Goal: Register for event/course: Sign up to attend an event or enroll in a course

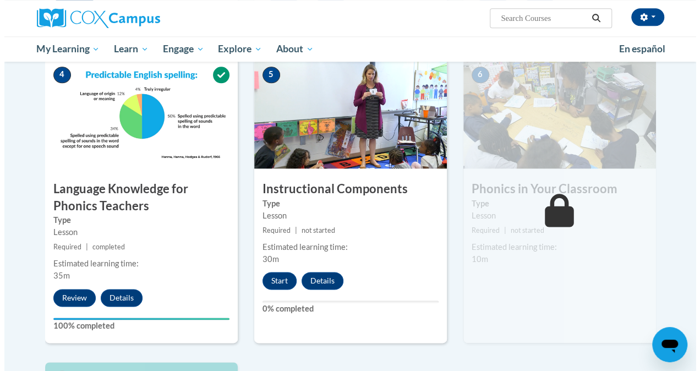
scroll to position [570, 0]
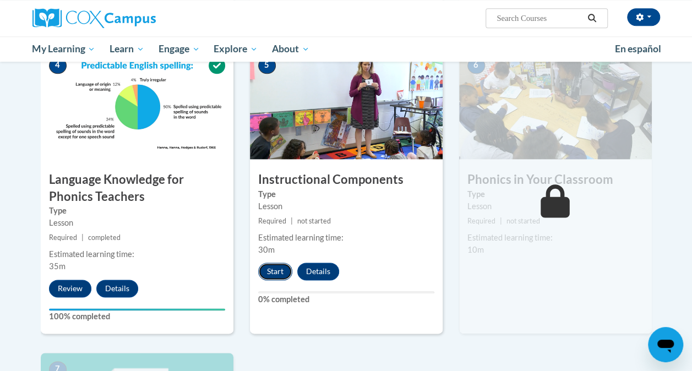
click at [267, 275] on button "Start" at bounding box center [275, 271] width 34 height 18
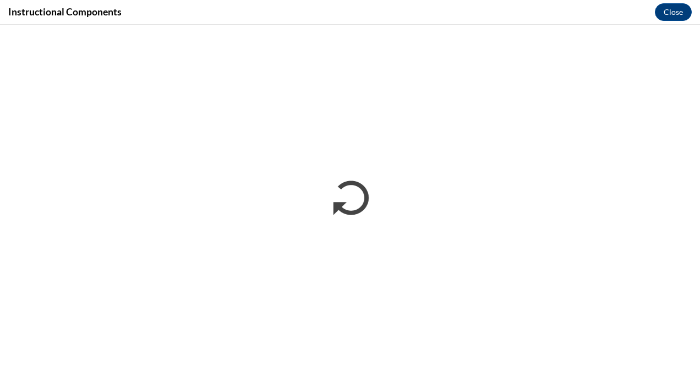
scroll to position [0, 0]
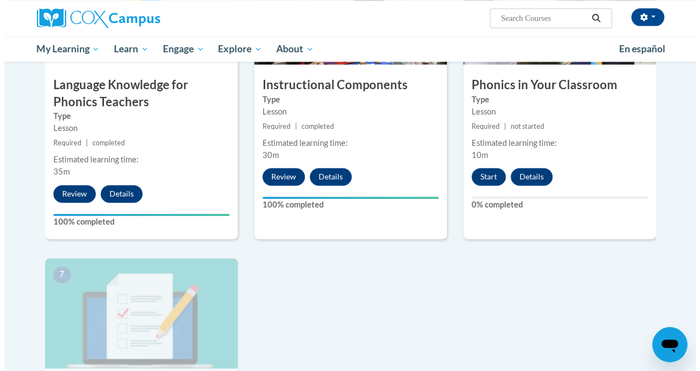
scroll to position [665, 0]
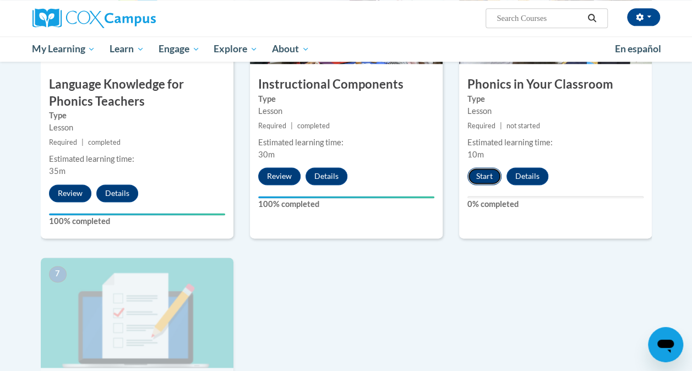
click at [474, 173] on button "Start" at bounding box center [484, 176] width 34 height 18
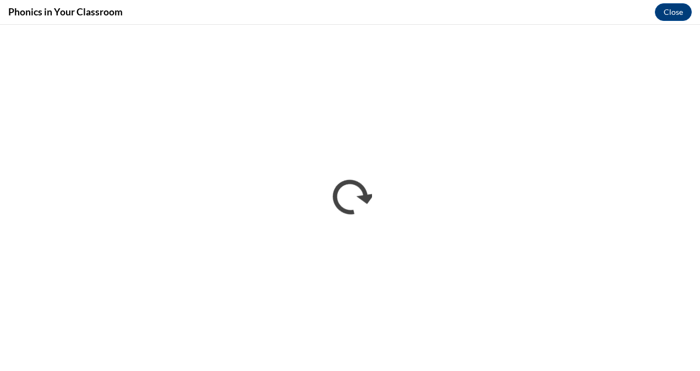
scroll to position [0, 0]
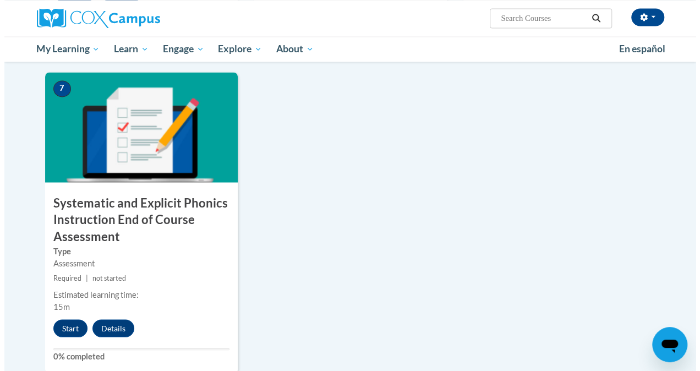
scroll to position [852, 0]
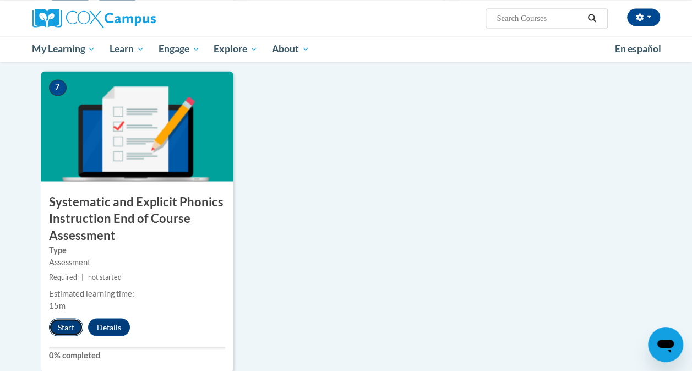
click at [62, 322] on button "Start" at bounding box center [66, 327] width 34 height 18
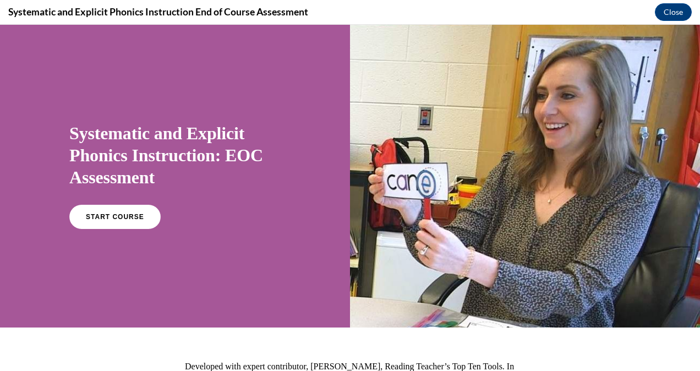
scroll to position [0, 0]
click at [133, 219] on span "START COURSE" at bounding box center [114, 217] width 61 height 8
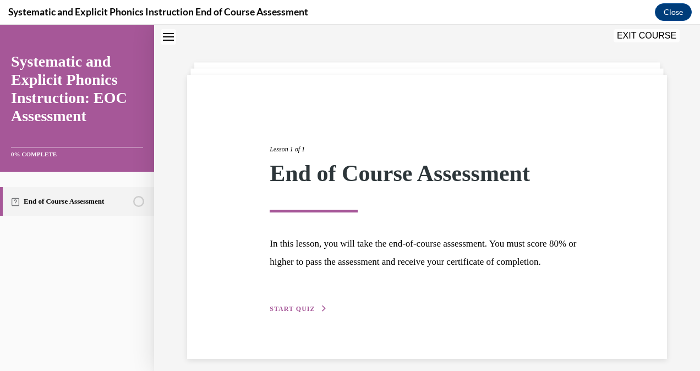
scroll to position [62, 0]
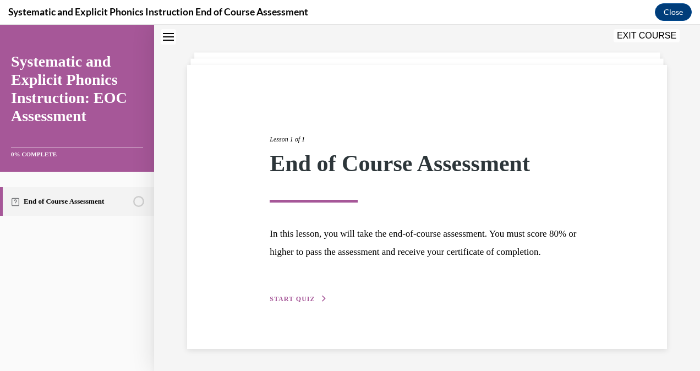
click at [311, 294] on button "START QUIZ" at bounding box center [298, 299] width 57 height 10
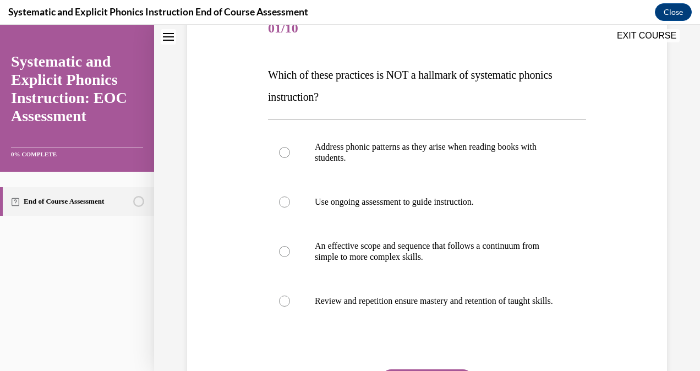
scroll to position [148, 0]
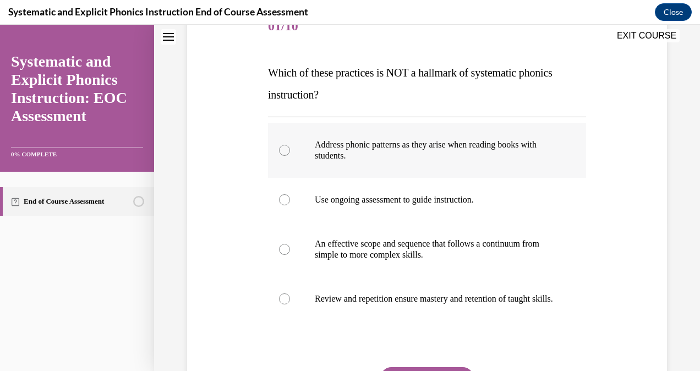
click at [448, 153] on p "Address phonic patterns as they arise when reading books with students." at bounding box center [437, 150] width 244 height 22
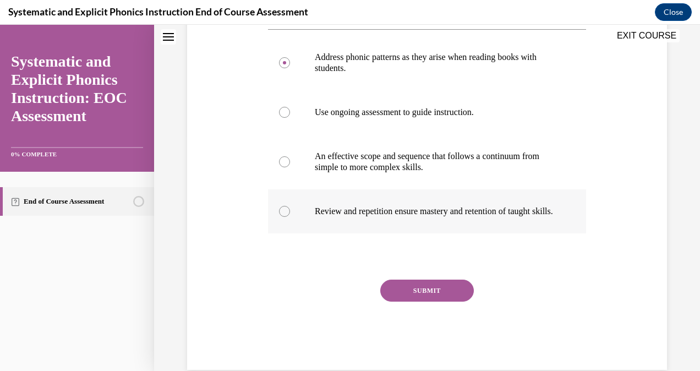
scroll to position [236, 0]
click at [428, 298] on button "SUBMIT" at bounding box center [427, 290] width 94 height 22
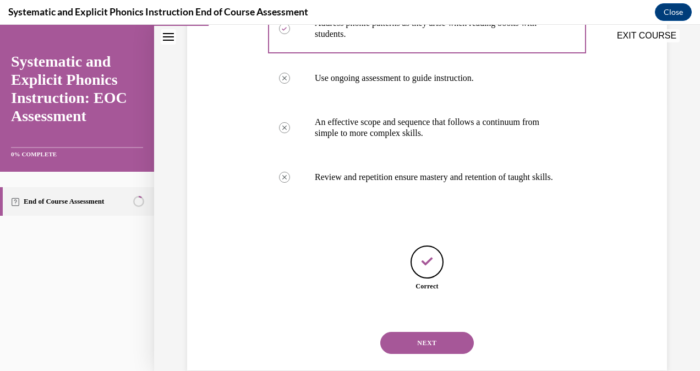
scroll to position [301, 0]
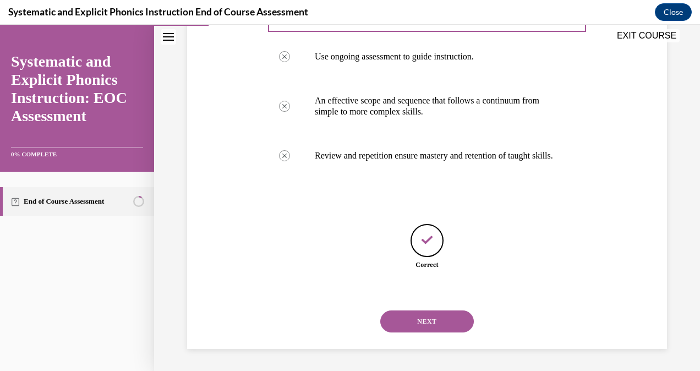
click at [427, 318] on button "NEXT" at bounding box center [427, 321] width 94 height 22
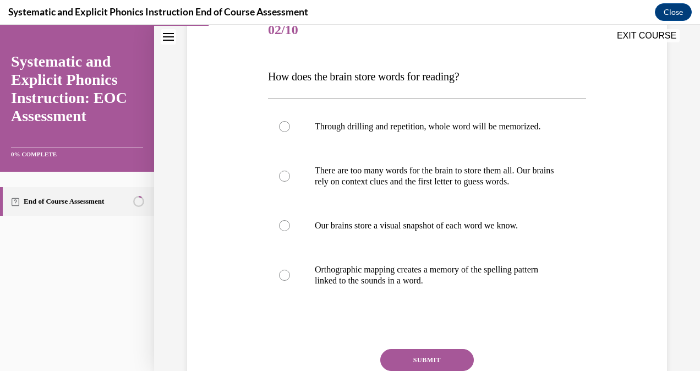
scroll to position [146, 0]
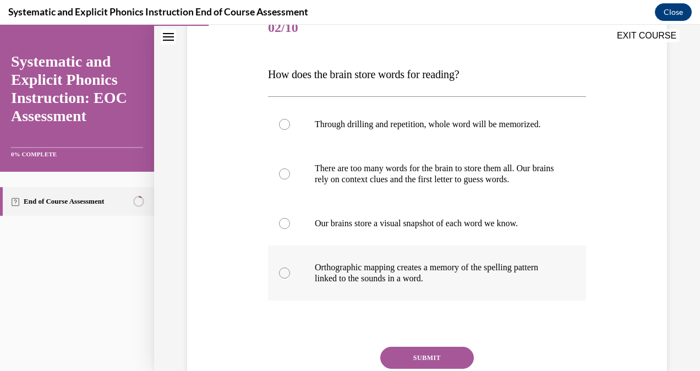
click at [432, 275] on p "Orthographic mapping creates a memory of the spelling pattern linked to the sou…" at bounding box center [437, 273] width 244 height 22
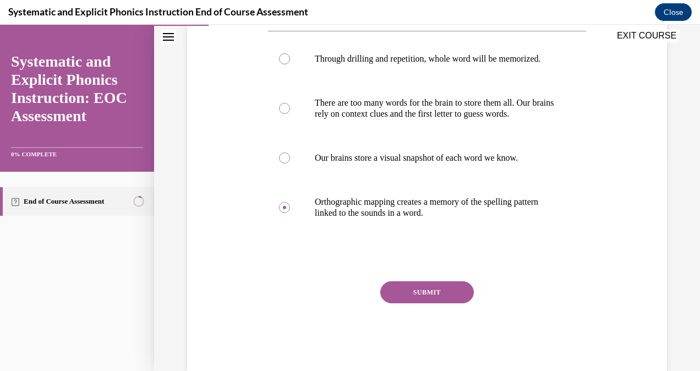
click at [431, 301] on button "SUBMIT" at bounding box center [427, 292] width 94 height 22
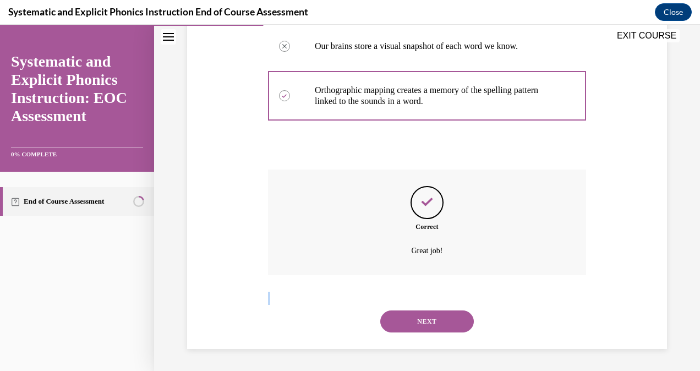
scroll to position [334, 0]
click at [415, 311] on button "NEXT" at bounding box center [427, 321] width 94 height 22
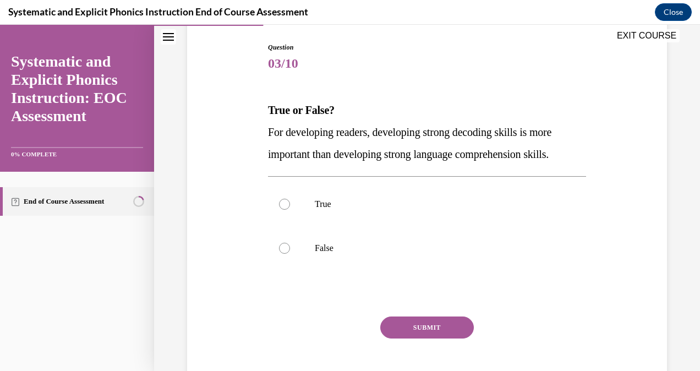
scroll to position [111, 0]
click at [382, 213] on div at bounding box center [427, 204] width 318 height 44
click at [371, 252] on p "False" at bounding box center [437, 247] width 244 height 11
click at [358, 211] on div at bounding box center [427, 204] width 318 height 44
click at [364, 250] on p "False" at bounding box center [437, 247] width 244 height 11
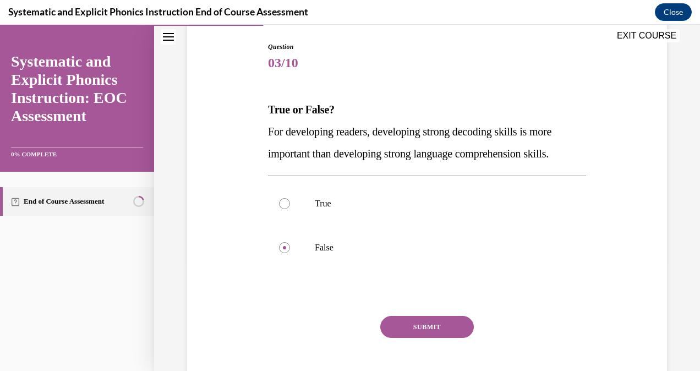
click at [400, 323] on button "SUBMIT" at bounding box center [427, 327] width 94 height 22
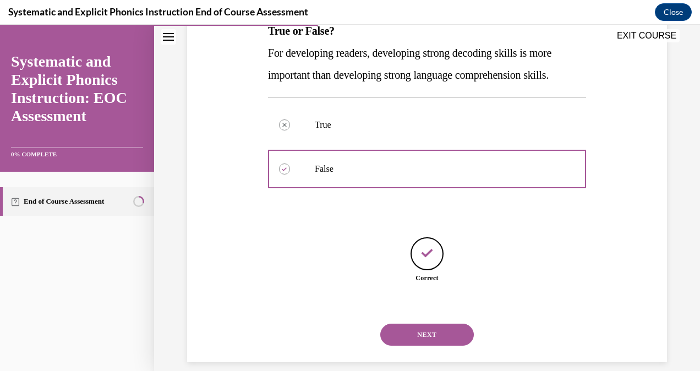
scroll to position [202, 0]
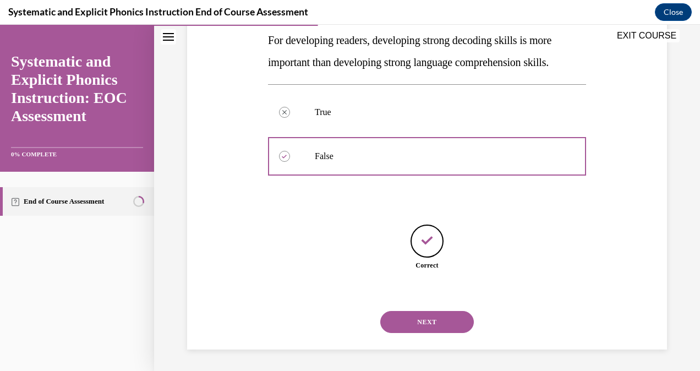
click at [409, 326] on button "NEXT" at bounding box center [427, 322] width 94 height 22
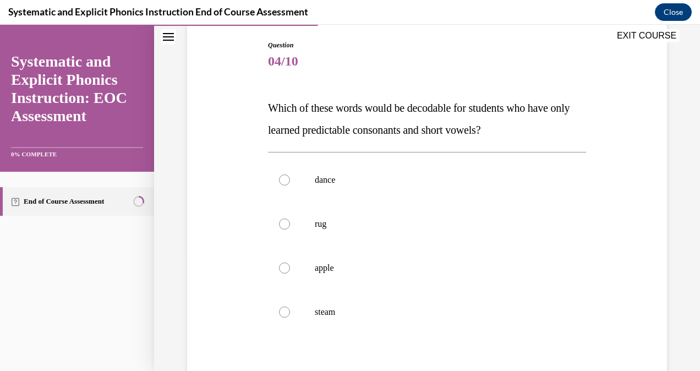
scroll to position [113, 0]
click at [364, 224] on p "rug" at bounding box center [437, 223] width 244 height 11
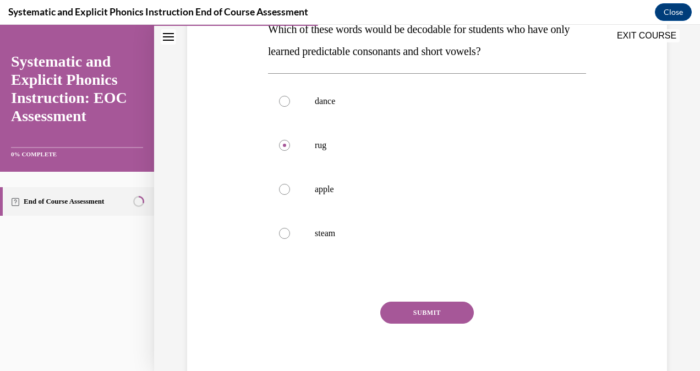
click at [400, 308] on button "SUBMIT" at bounding box center [427, 312] width 94 height 22
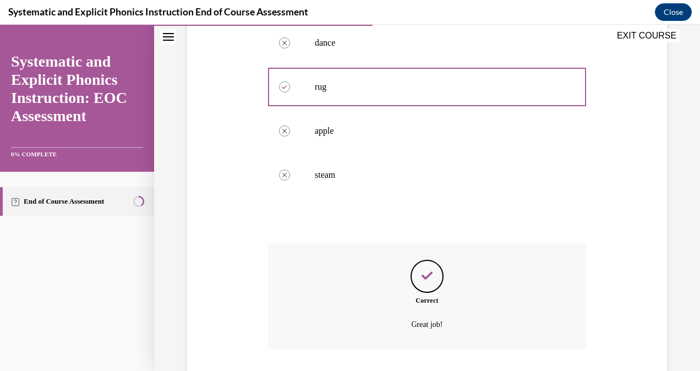
scroll to position [323, 0]
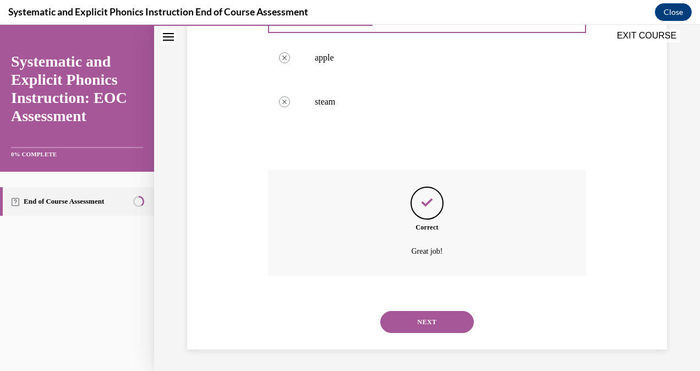
drag, startPoint x: 400, startPoint y: 308, endPoint x: 373, endPoint y: 284, distance: 36.3
click at [373, 284] on div "Correct Great job!" at bounding box center [427, 231] width 318 height 122
click at [413, 321] on button "NEXT" at bounding box center [427, 322] width 94 height 22
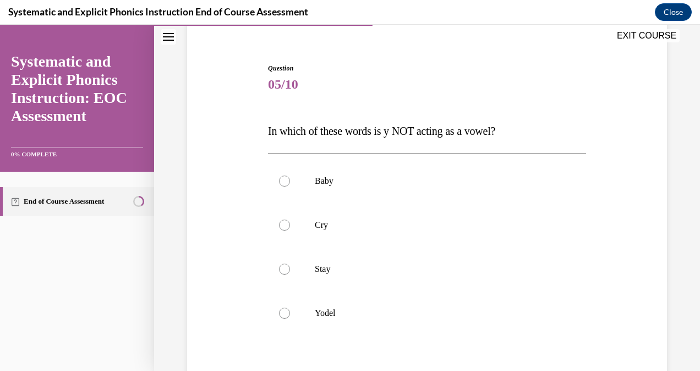
scroll to position [92, 0]
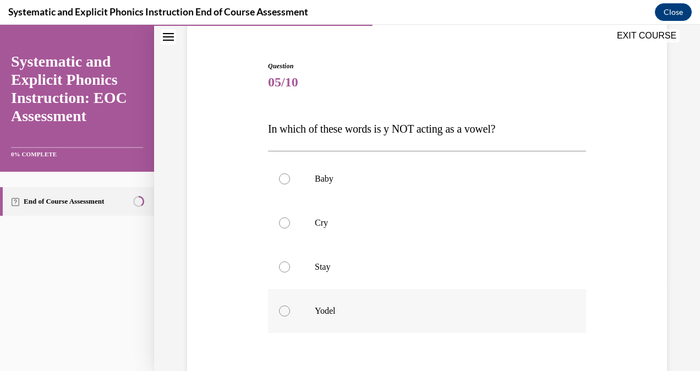
click at [367, 315] on p "Yodel" at bounding box center [437, 310] width 244 height 11
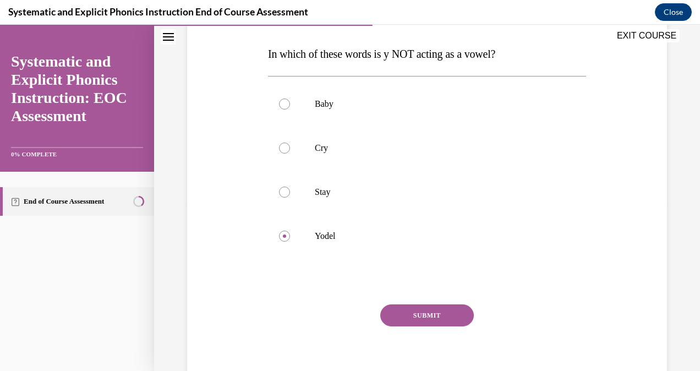
click at [388, 314] on button "SUBMIT" at bounding box center [427, 315] width 94 height 22
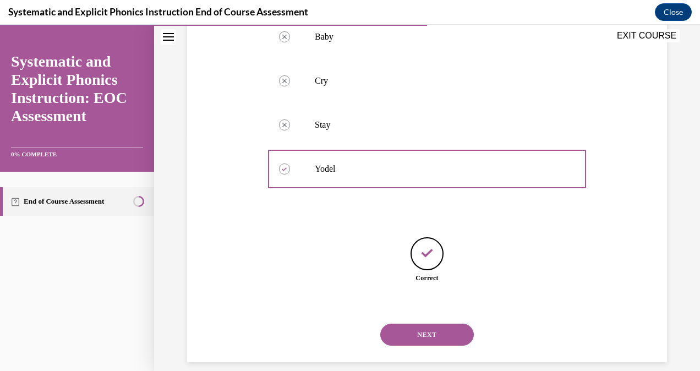
scroll to position [246, 0]
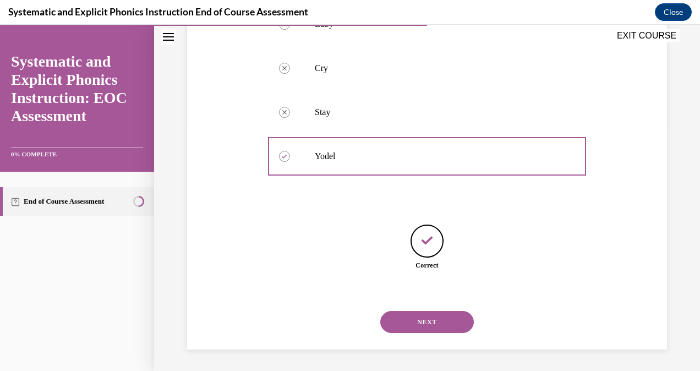
click at [414, 321] on button "NEXT" at bounding box center [427, 322] width 94 height 22
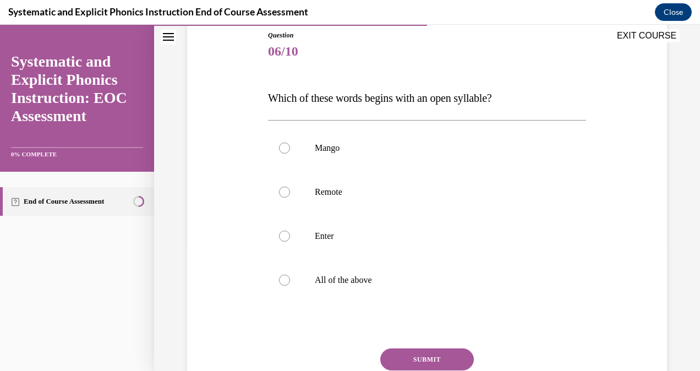
scroll to position [123, 0]
click at [387, 281] on p "All of the above" at bounding box center [437, 279] width 244 height 11
click at [399, 358] on button "SUBMIT" at bounding box center [427, 359] width 94 height 22
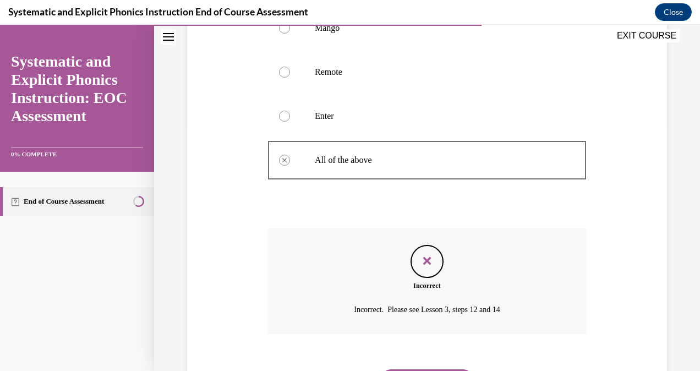
scroll to position [301, 0]
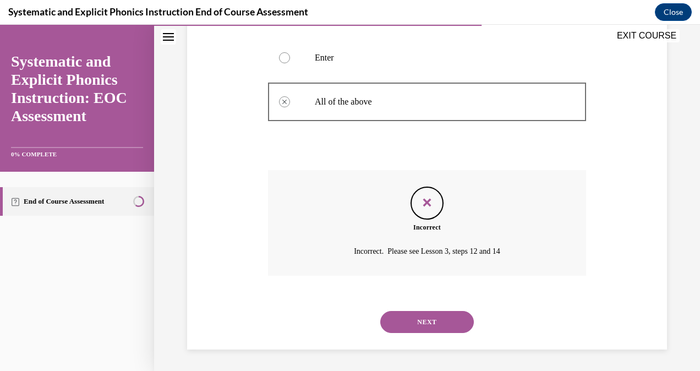
click at [434, 337] on div "NEXT" at bounding box center [427, 322] width 318 height 44
click at [431, 322] on button "NEXT" at bounding box center [427, 322] width 94 height 22
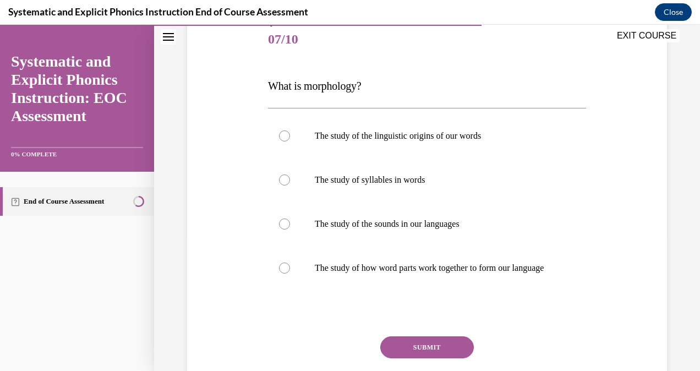
scroll to position [135, 0]
click at [402, 273] on p "The study of how word parts work together to form our language" at bounding box center [437, 267] width 244 height 11
click at [410, 355] on button "SUBMIT" at bounding box center [427, 347] width 94 height 22
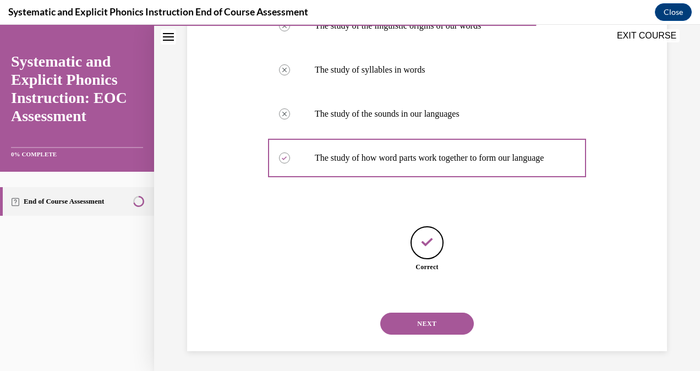
scroll to position [257, 0]
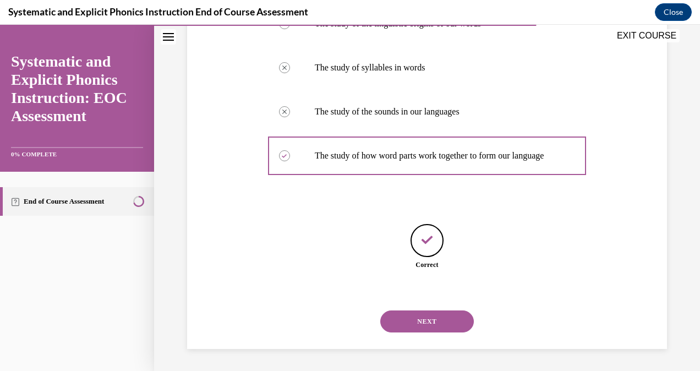
click at [420, 326] on button "NEXT" at bounding box center [427, 321] width 94 height 22
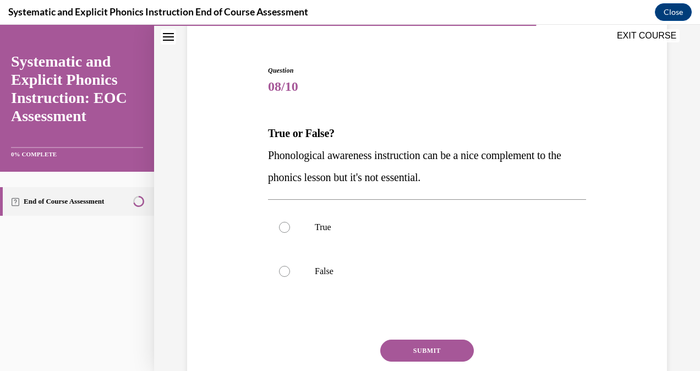
scroll to position [103, 0]
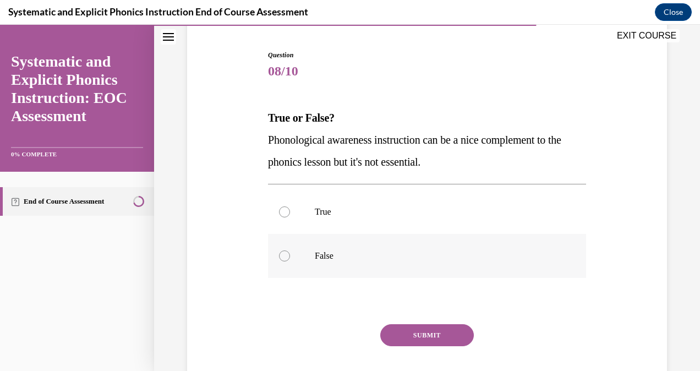
click at [337, 261] on div at bounding box center [427, 256] width 318 height 44
click at [393, 324] on button "SUBMIT" at bounding box center [427, 335] width 94 height 22
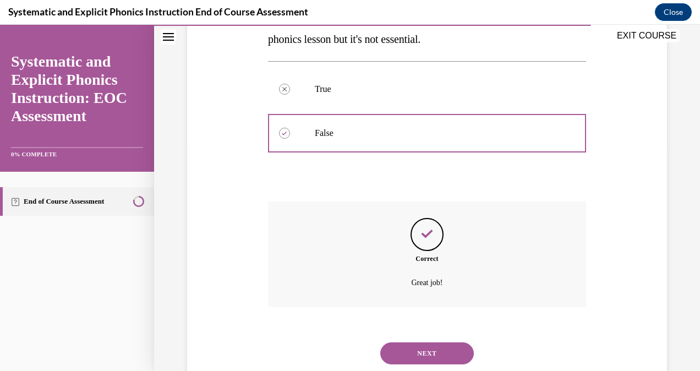
scroll to position [257, 0]
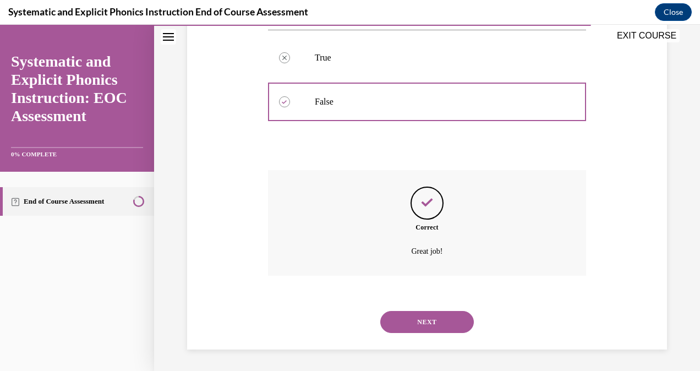
click at [409, 317] on button "NEXT" at bounding box center [427, 322] width 94 height 22
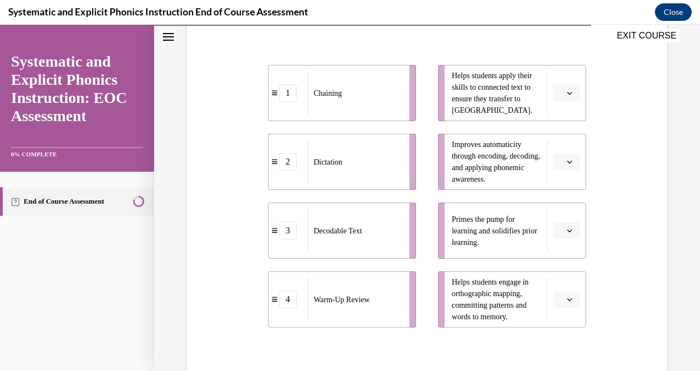
scroll to position [226, 0]
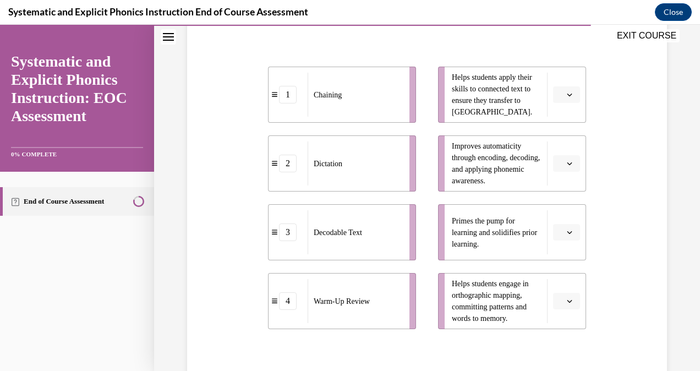
click at [562, 227] on button "button" at bounding box center [566, 232] width 27 height 17
click at [558, 340] on div "4" at bounding box center [558, 344] width 27 height 22
click at [557, 100] on button "button" at bounding box center [566, 94] width 27 height 17
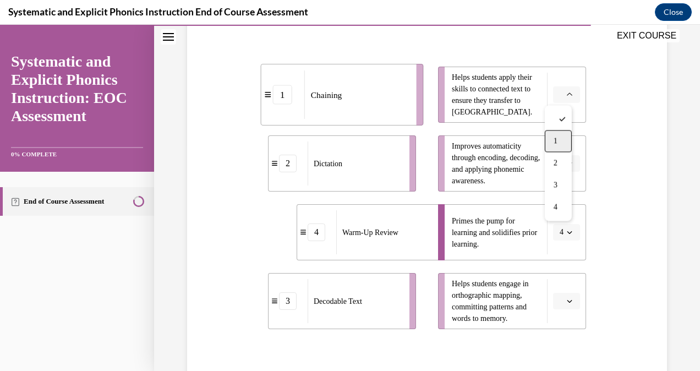
click at [555, 141] on span "1" at bounding box center [555, 140] width 4 height 9
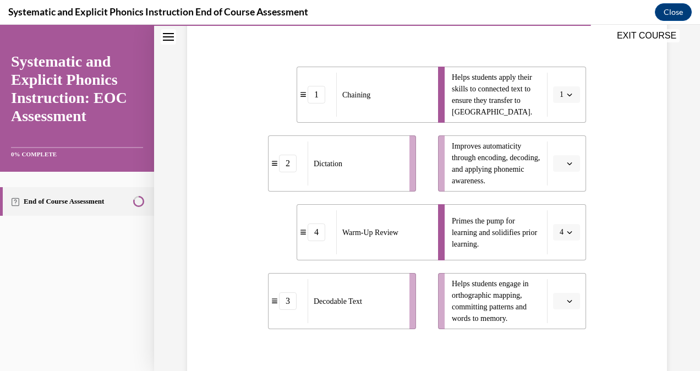
click at [566, 160] on span "button" at bounding box center [570, 164] width 8 height 8
click at [568, 92] on button "1" at bounding box center [566, 94] width 27 height 17
click at [563, 113] on div at bounding box center [555, 119] width 27 height 22
click at [567, 163] on icon "button" at bounding box center [570, 164] width 6 height 6
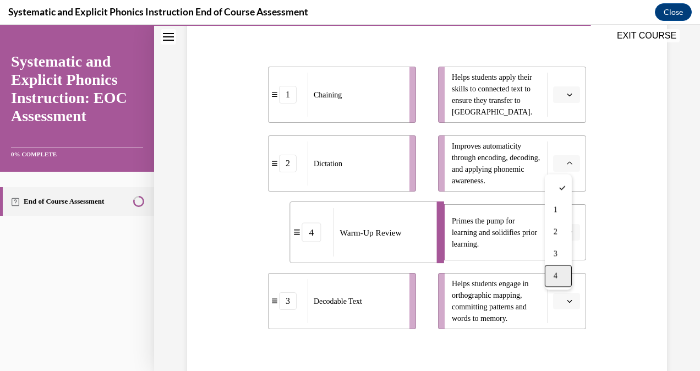
click at [553, 273] on span "4" at bounding box center [555, 275] width 4 height 9
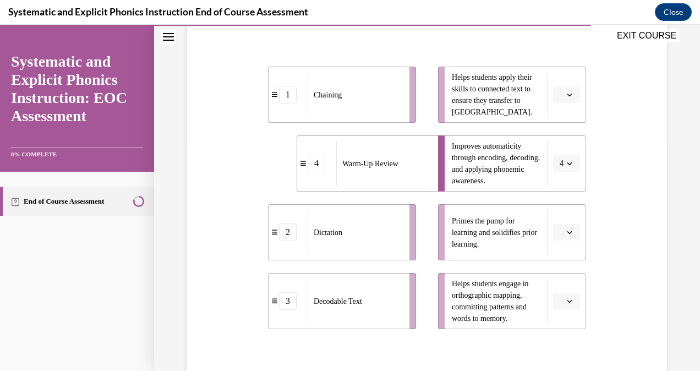
click at [559, 168] on button "4" at bounding box center [566, 163] width 27 height 17
click at [651, 201] on div "Question 09/10 Match these instructional components from an effective phonics l…" at bounding box center [426, 179] width 485 height 571
click at [570, 94] on button "button" at bounding box center [566, 94] width 27 height 17
click at [558, 185] on div "3" at bounding box center [558, 185] width 27 height 22
click at [567, 165] on icon "button" at bounding box center [570, 164] width 6 height 6
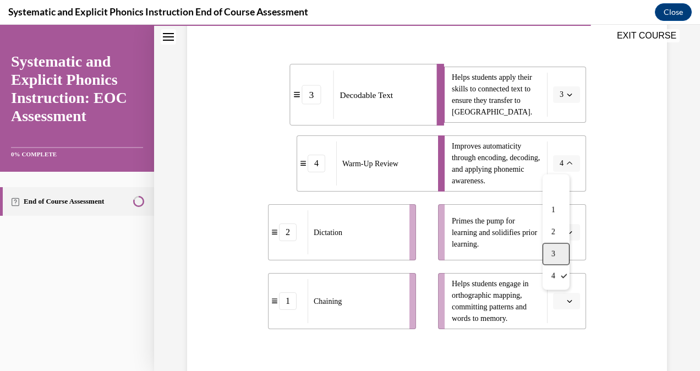
click at [557, 249] on div "3" at bounding box center [555, 254] width 27 height 22
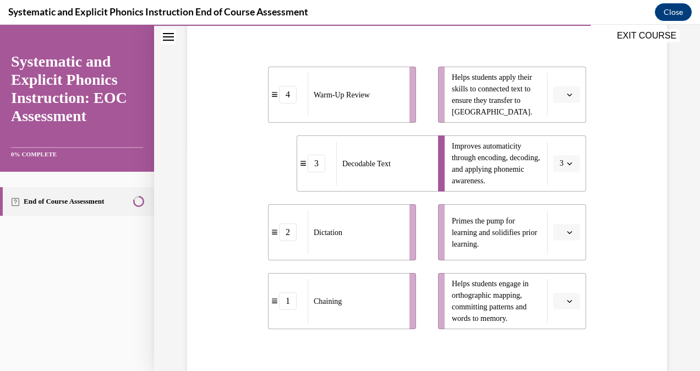
click at [559, 228] on span "Please select an option" at bounding box center [561, 232] width 4 height 11
click at [551, 343] on div "4" at bounding box center [558, 344] width 27 height 22
click at [566, 96] on span "button" at bounding box center [570, 95] width 8 height 8
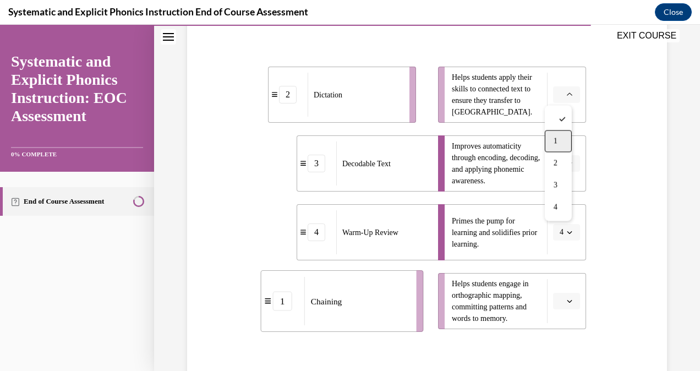
click at [560, 141] on div "1" at bounding box center [558, 141] width 27 height 22
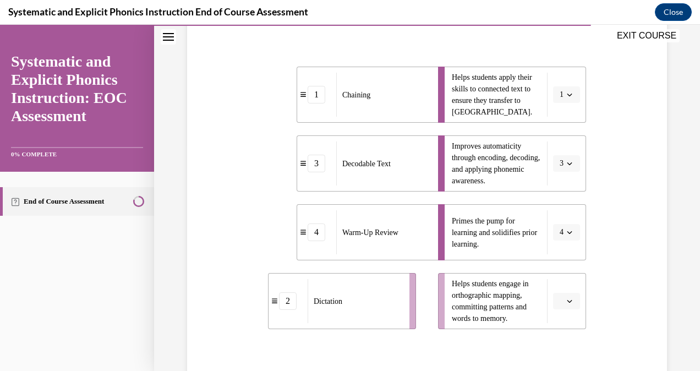
click at [567, 299] on icon "button" at bounding box center [570, 301] width 6 height 6
click at [556, 232] on span "2" at bounding box center [555, 232] width 4 height 9
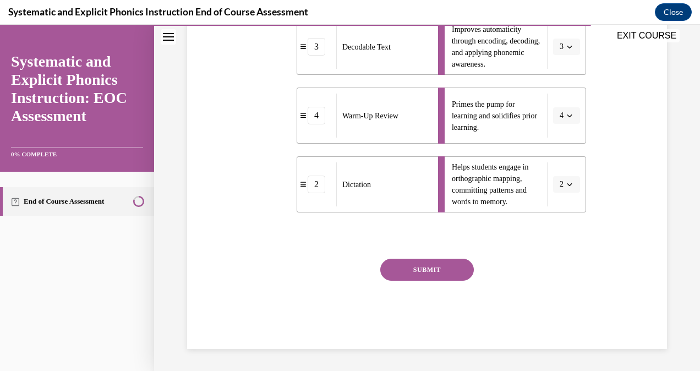
click at [440, 270] on button "SUBMIT" at bounding box center [427, 270] width 94 height 22
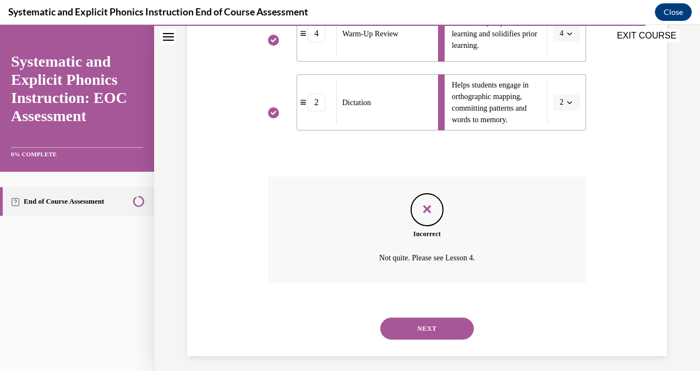
scroll to position [431, 0]
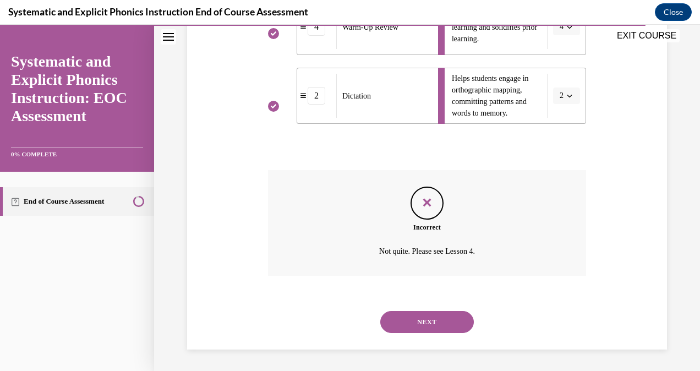
click at [415, 321] on button "NEXT" at bounding box center [427, 322] width 94 height 22
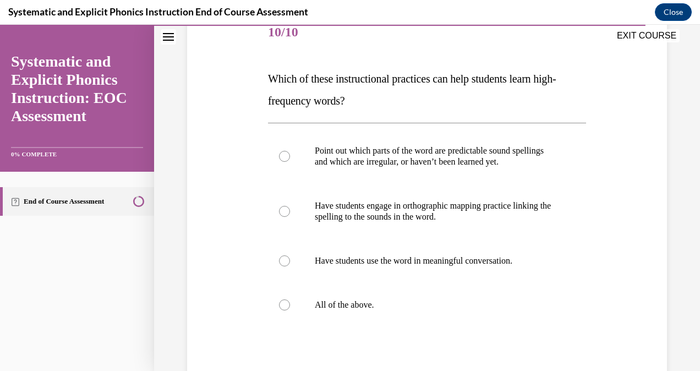
scroll to position [142, 0]
click at [400, 299] on p "All of the above." at bounding box center [437, 304] width 244 height 11
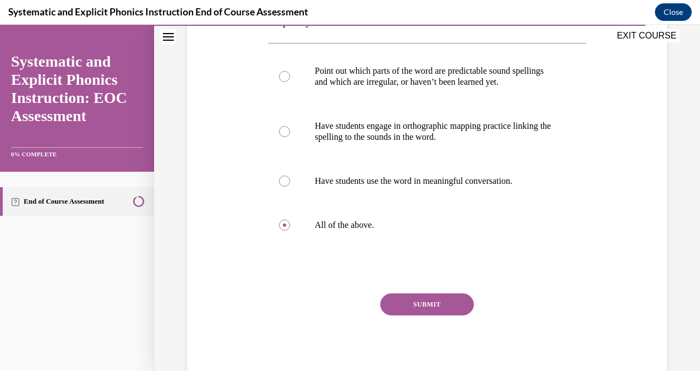
click at [408, 304] on button "SUBMIT" at bounding box center [427, 304] width 94 height 22
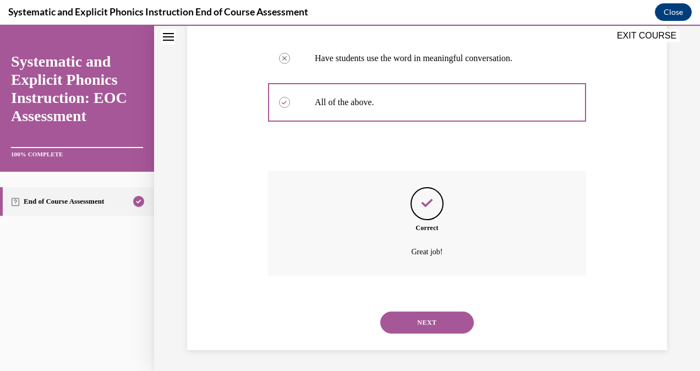
scroll to position [345, 0]
click at [411, 320] on button "NEXT" at bounding box center [427, 322] width 94 height 22
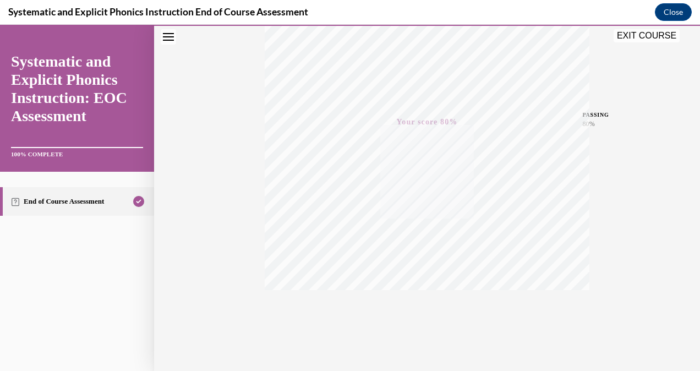
scroll to position [217, 0]
click at [647, 33] on button "EXIT COURSE" at bounding box center [646, 35] width 66 height 13
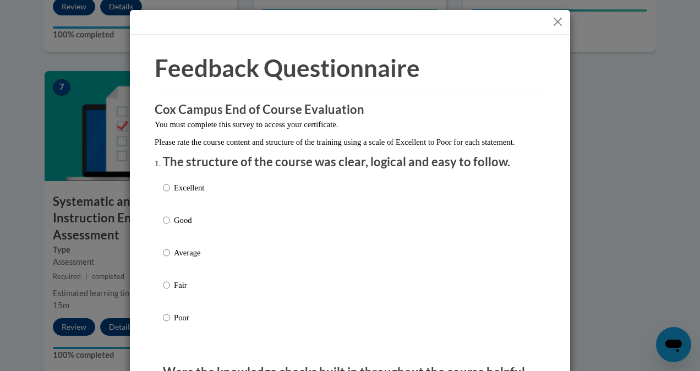
click at [190, 194] on p "Excellent" at bounding box center [189, 188] width 30 height 12
click at [170, 194] on input "Excellent" at bounding box center [166, 188] width 7 height 12
radio input "true"
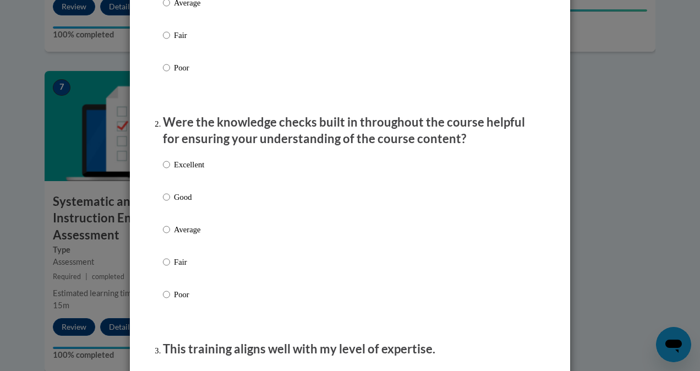
scroll to position [251, 0]
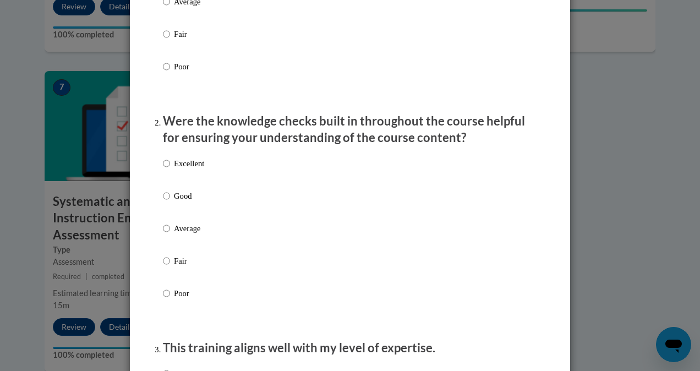
click at [183, 162] on li "Were the knowledge checks built in throughout the course helpful for ensuring y…" at bounding box center [350, 222] width 374 height 219
click at [178, 169] on p "Excellent" at bounding box center [189, 163] width 30 height 12
click at [170, 169] on input "Excellent" at bounding box center [166, 163] width 7 height 12
radio input "true"
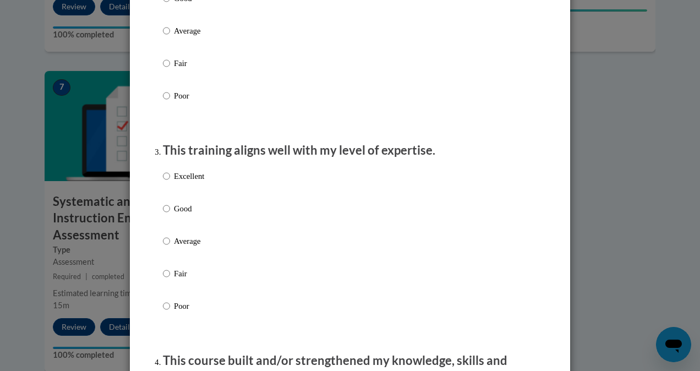
scroll to position [464, 0]
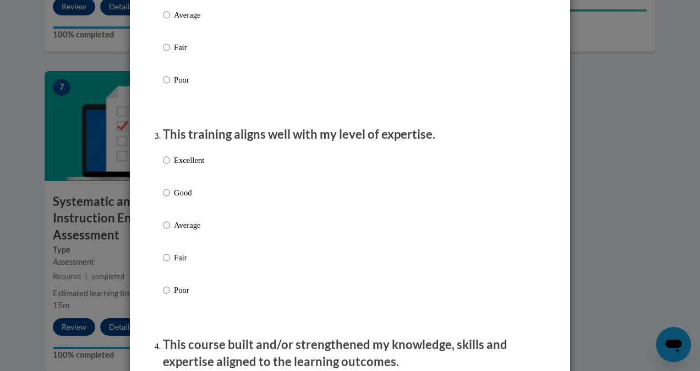
click at [177, 166] on p "Excellent" at bounding box center [189, 160] width 30 height 12
click at [170, 166] on input "Excellent" at bounding box center [166, 160] width 7 height 12
radio input "true"
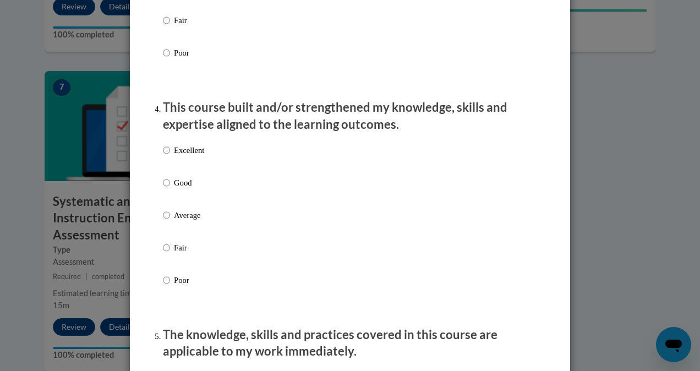
scroll to position [703, 0]
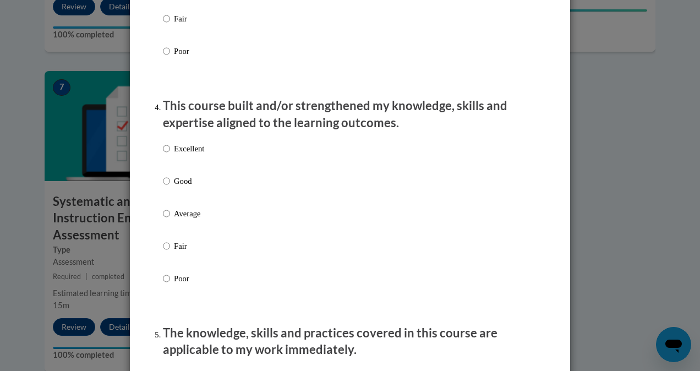
click at [177, 154] on p "Excellent" at bounding box center [189, 148] width 30 height 12
click at [170, 154] on input "Excellent" at bounding box center [166, 148] width 7 height 12
radio input "true"
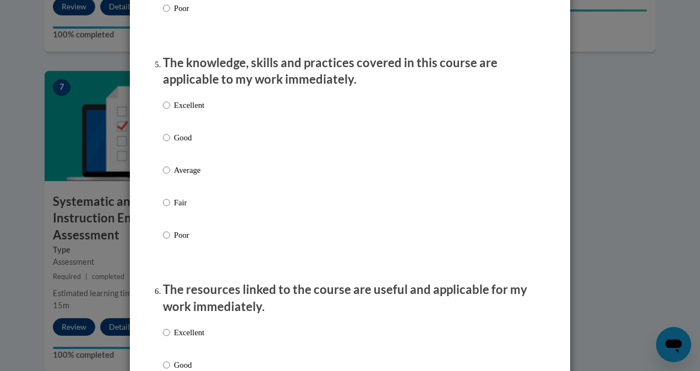
scroll to position [974, 0]
click at [176, 111] on p "Excellent" at bounding box center [189, 104] width 30 height 12
click at [170, 111] on input "Excellent" at bounding box center [166, 104] width 7 height 12
radio input "true"
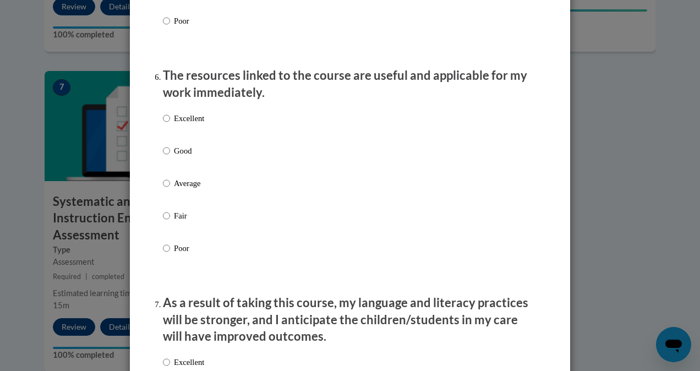
scroll to position [1199, 0]
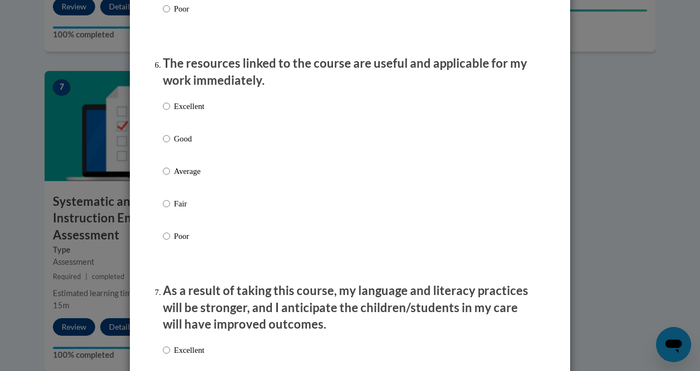
click at [178, 112] on p "Excellent" at bounding box center [189, 106] width 30 height 12
click at [170, 112] on input "Excellent" at bounding box center [166, 106] width 7 height 12
radio input "true"
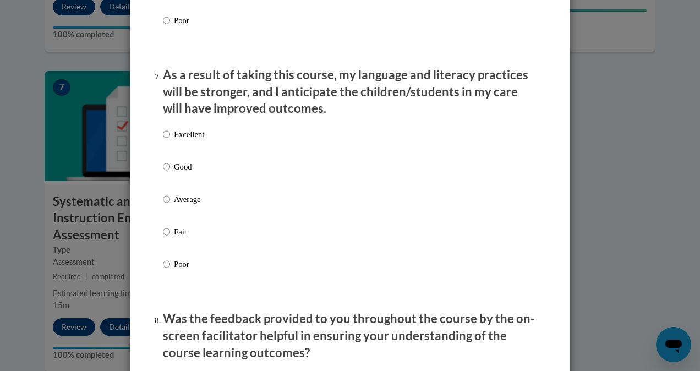
scroll to position [1417, 0]
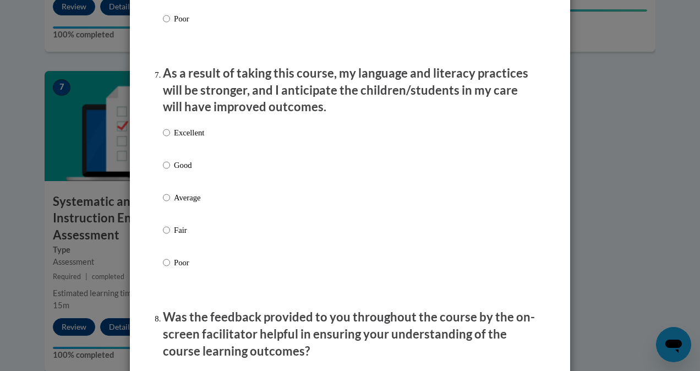
click at [186, 137] on p "Excellent" at bounding box center [189, 133] width 30 height 12
click at [170, 137] on input "Excellent" at bounding box center [166, 133] width 7 height 12
radio input "true"
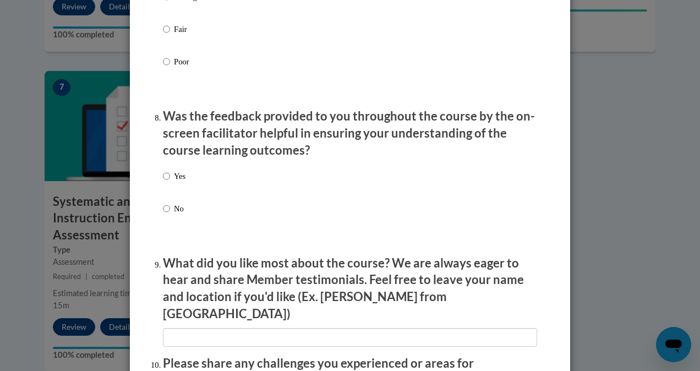
scroll to position [1664, 0]
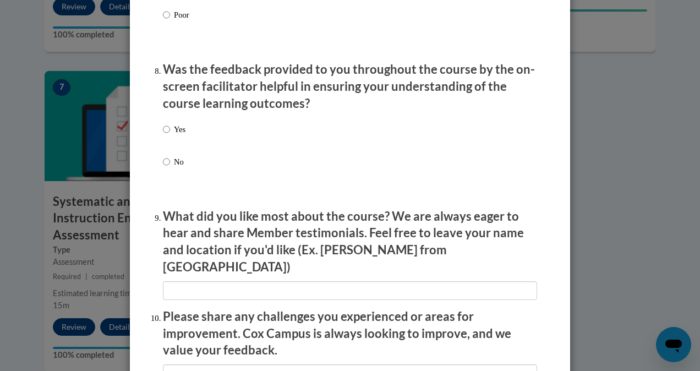
click at [174, 135] on p "Yes" at bounding box center [180, 129] width 12 height 12
click at [170, 135] on input "Yes" at bounding box center [166, 129] width 7 height 12
radio input "true"
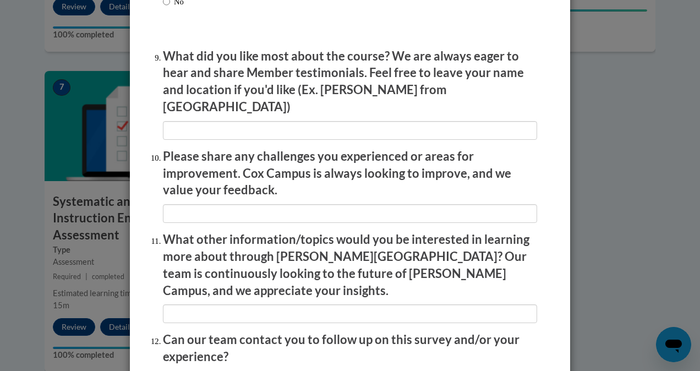
scroll to position [1917, 0]
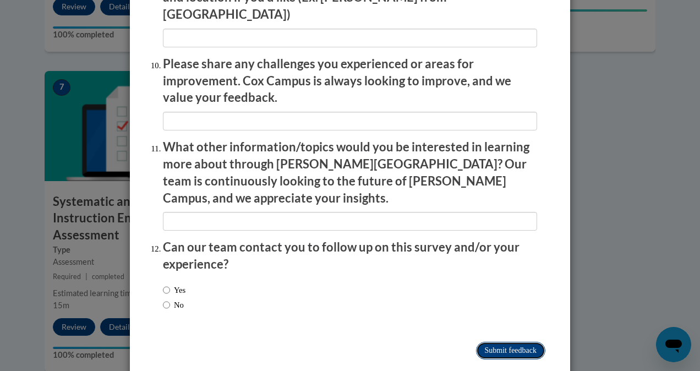
click at [510, 342] on input "Submit feedback" at bounding box center [510, 351] width 69 height 18
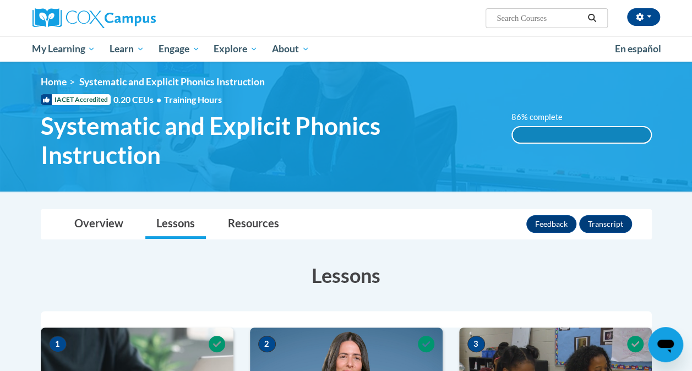
scroll to position [0, 0]
